Goal: Information Seeking & Learning: Check status

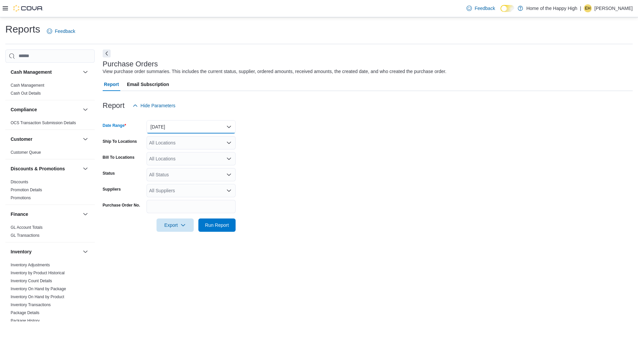
click at [183, 131] on button "Yesterday" at bounding box center [191, 126] width 89 height 13
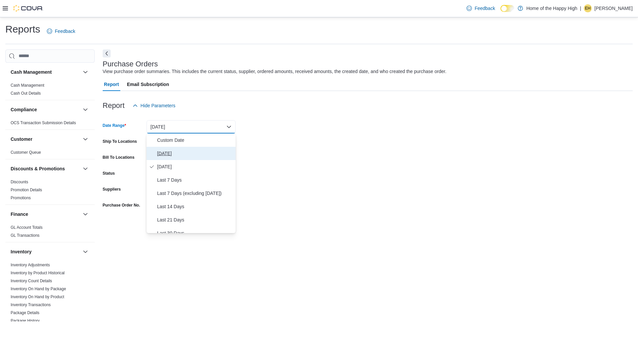
click at [181, 149] on button "Today" at bounding box center [191, 153] width 89 height 13
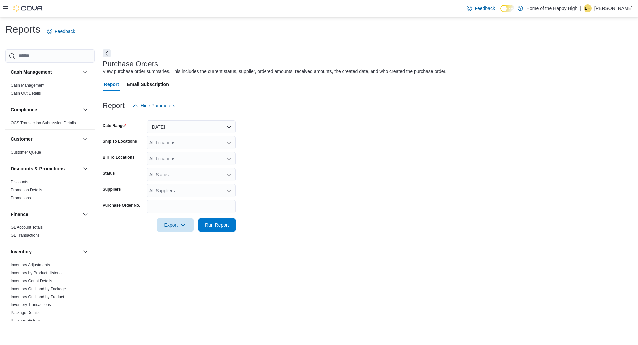
drag, startPoint x: 350, startPoint y: 131, endPoint x: 321, endPoint y: 140, distance: 30.2
click at [339, 133] on form "Date Range Today Ship To Locations All Locations Bill To Locations All Location…" at bounding box center [368, 172] width 530 height 120
click at [189, 147] on div "All Locations" at bounding box center [191, 142] width 89 height 13
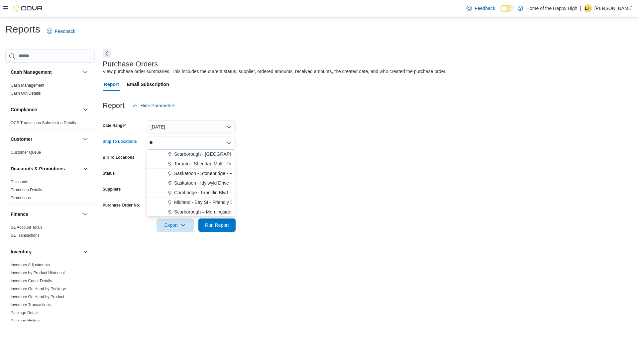
type input "*"
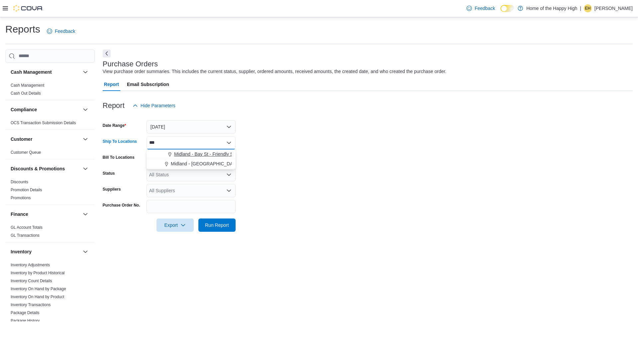
type input "***"
click at [205, 152] on span "Midland - Bay St - Friendly Stranger" at bounding box center [211, 154] width 74 height 7
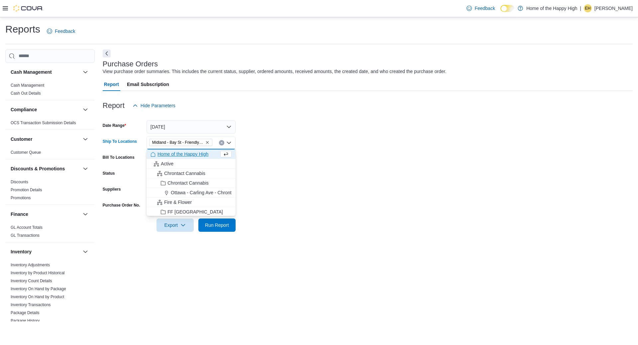
click at [262, 125] on form "Date Range Today Ship To Locations Midland - Bay St - Friendly Stranger Combo b…" at bounding box center [368, 172] width 530 height 120
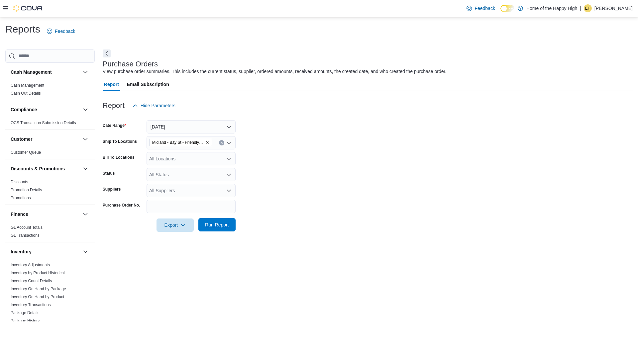
click at [213, 228] on span "Run Report" at bounding box center [217, 225] width 24 height 7
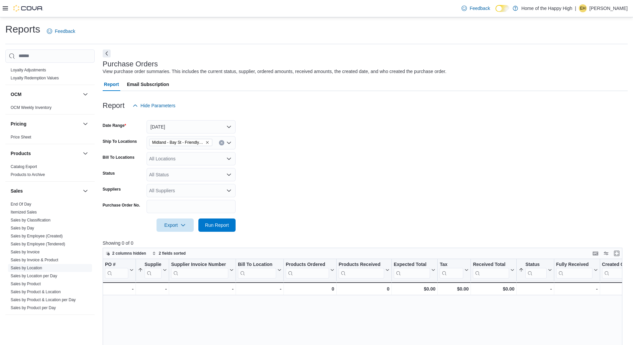
scroll to position [350, 0]
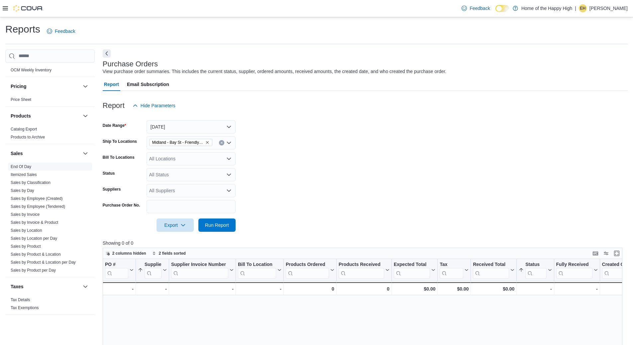
click at [19, 163] on span "End Of Day" at bounding box center [50, 167] width 84 height 8
click at [31, 230] on link "Sales by Location" at bounding box center [27, 230] width 32 height 5
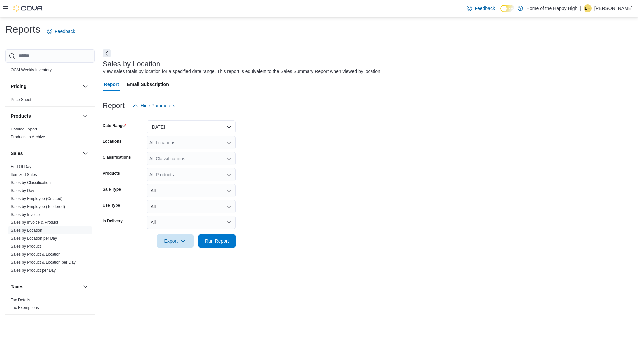
click at [195, 130] on button "Yesterday" at bounding box center [191, 126] width 89 height 13
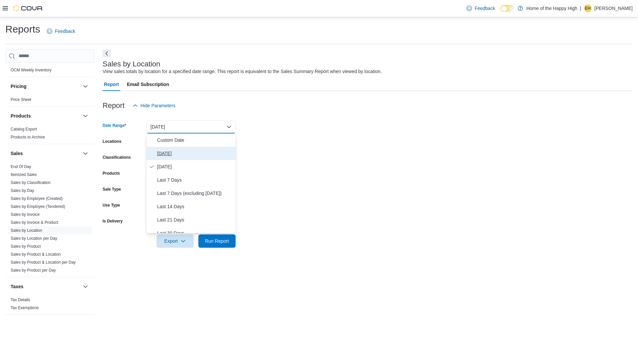
click at [198, 152] on span "Today" at bounding box center [195, 154] width 76 height 8
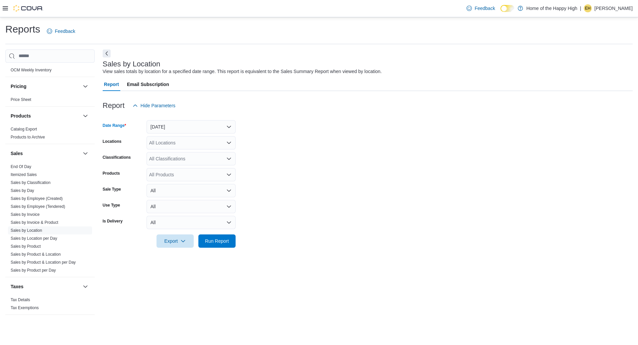
drag, startPoint x: 314, startPoint y: 146, endPoint x: 266, endPoint y: 151, distance: 47.9
click at [302, 150] on form "Date Range Today Locations All Locations Classifications All Classifications Pr…" at bounding box center [368, 180] width 530 height 136
click at [218, 143] on div "All Locations" at bounding box center [191, 142] width 89 height 13
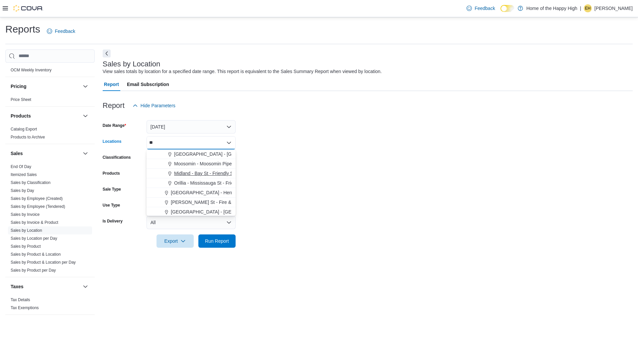
type input "**"
click at [192, 175] on span "Midland - Bay St - Friendly Stranger" at bounding box center [211, 173] width 74 height 7
click at [284, 152] on form "Date Range Today Locations Midland - Bay St - Friendly Stranger Combo box. Sele…" at bounding box center [368, 180] width 530 height 136
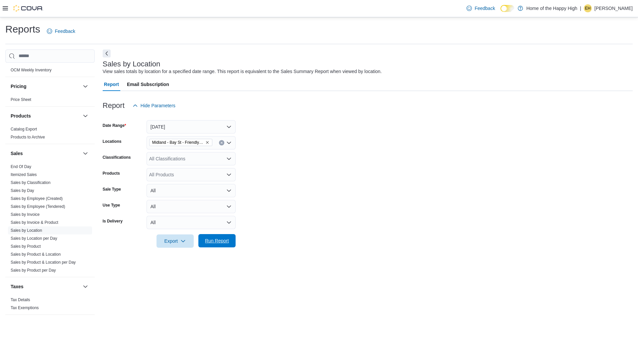
click at [221, 241] on span "Run Report" at bounding box center [217, 241] width 24 height 7
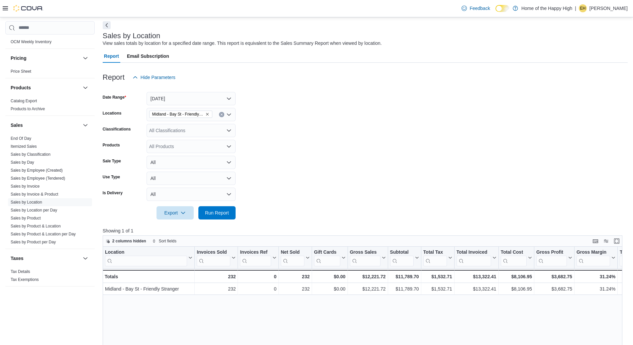
scroll to position [66, 0]
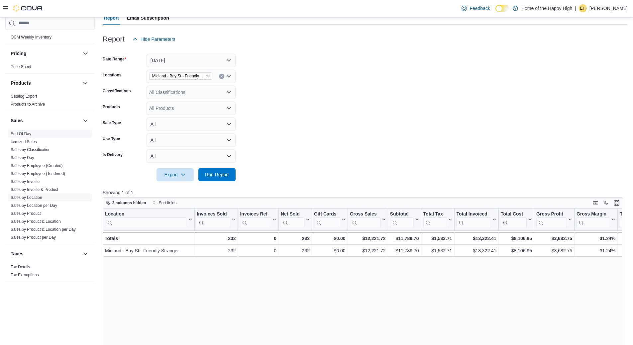
click at [24, 132] on link "End Of Day" at bounding box center [21, 134] width 21 height 5
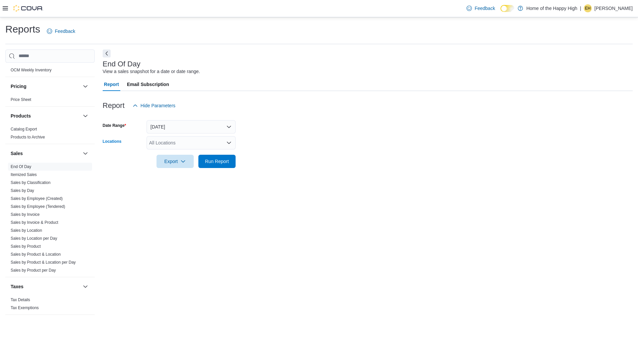
click at [182, 141] on div "All Locations" at bounding box center [191, 142] width 89 height 13
type input "***"
click at [216, 151] on button "Midland - Bay St - Friendly Stranger" at bounding box center [191, 155] width 89 height 10
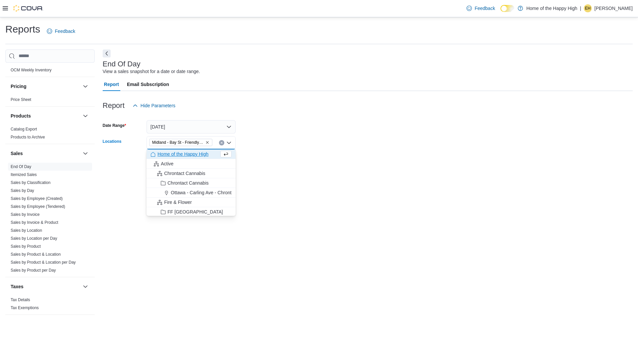
click at [251, 139] on form "Date Range Today Locations Midland - Bay St - Friendly Stranger Combo box. Sele…" at bounding box center [368, 140] width 530 height 56
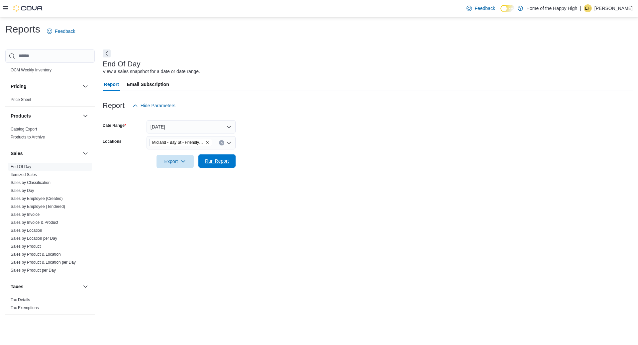
click at [220, 162] on span "Run Report" at bounding box center [217, 161] width 24 height 7
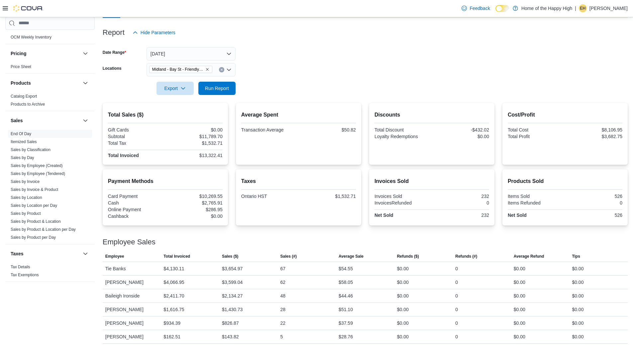
scroll to position [77, 0]
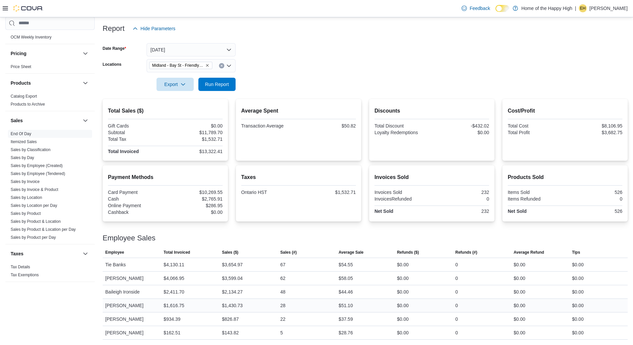
click at [339, 307] on div "$51.10" at bounding box center [346, 306] width 14 height 8
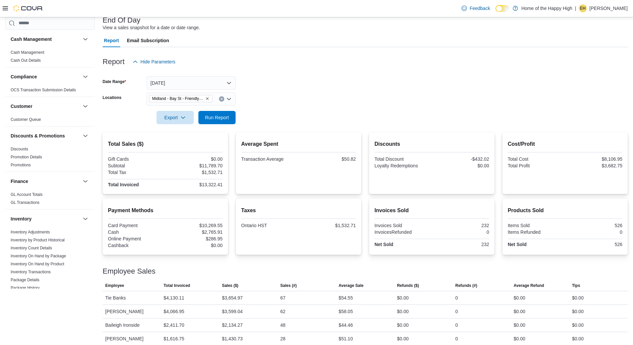
scroll to position [77, 0]
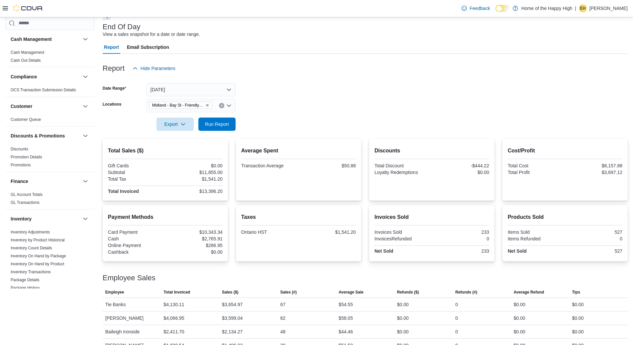
scroll to position [77, 0]
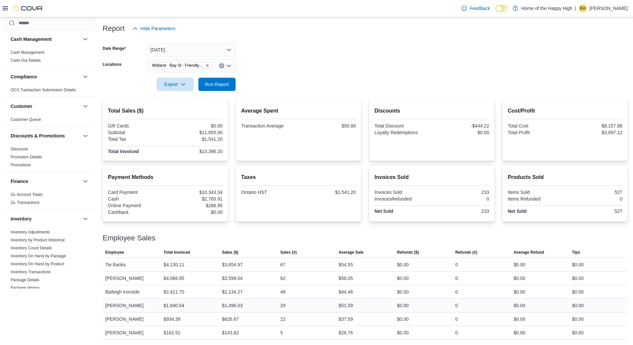
click at [349, 307] on div "$51.59" at bounding box center [346, 306] width 14 height 8
click at [179, 86] on span "Export" at bounding box center [175, 83] width 29 height 13
click at [176, 111] on span "Export to Pdf" at bounding box center [176, 110] width 30 height 5
click at [333, 67] on form "Date Range Today Locations Midland - Bay St - Friendly Stranger Export Run Repo…" at bounding box center [365, 63] width 525 height 56
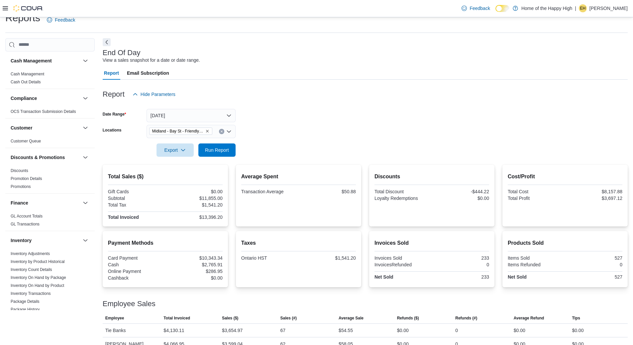
scroll to position [11, 0]
